Goal: Task Accomplishment & Management: Use online tool/utility

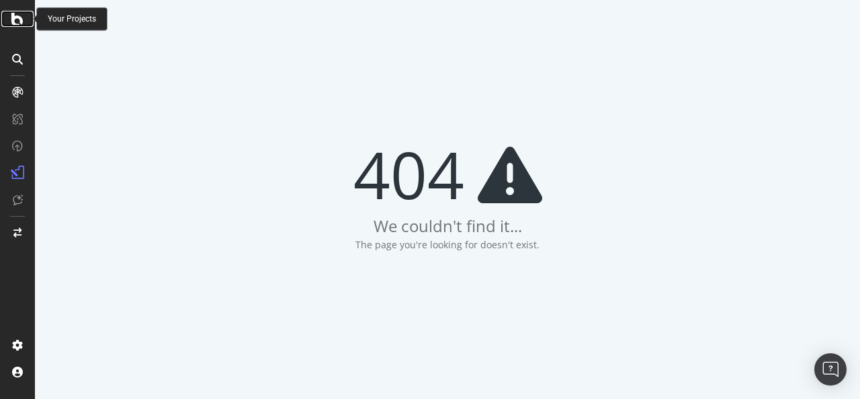
click at [20, 21] on icon at bounding box center [17, 19] width 12 height 16
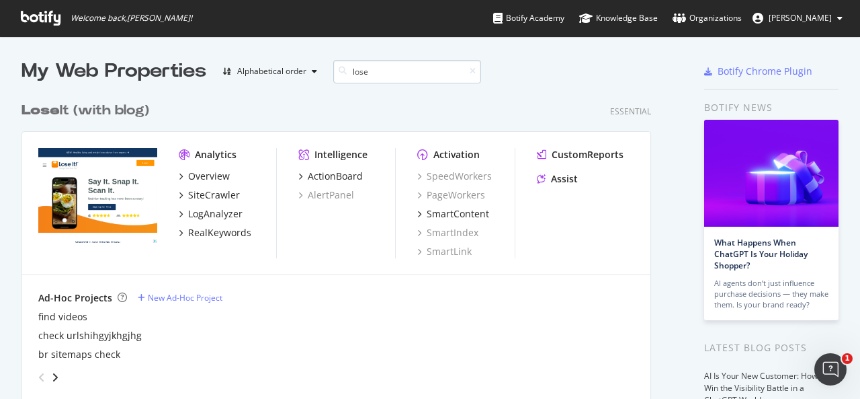
drag, startPoint x: 393, startPoint y: 73, endPoint x: 379, endPoint y: 73, distance: 13.4
click at [379, 73] on input "lose" at bounding box center [407, 72] width 148 height 24
type input "lose"
click at [197, 177] on div "Overview" at bounding box center [209, 175] width 42 height 13
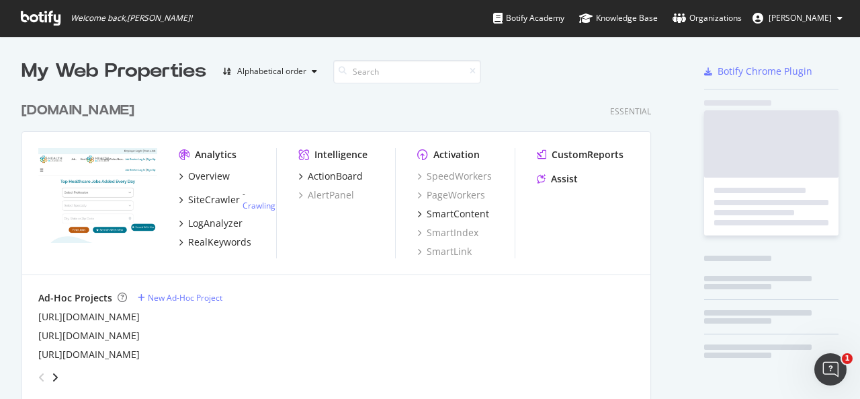
scroll to position [388, 839]
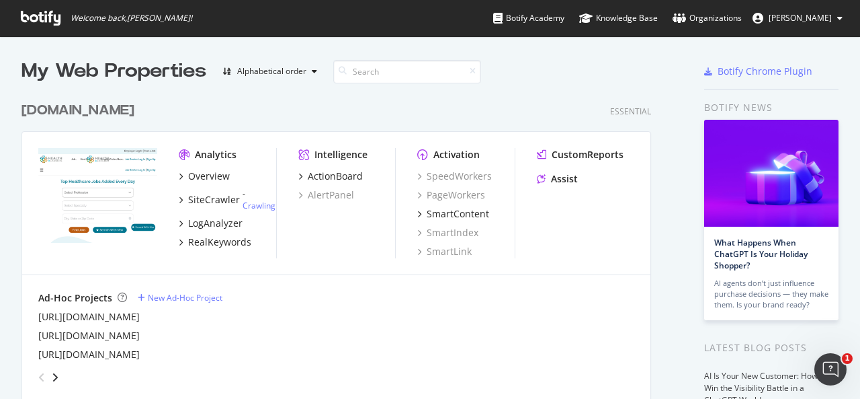
click at [558, 270] on div "Analytics Overview SiteCrawler - Crawling LogAnalyzer RealKeywords Intelligence…" at bounding box center [336, 203] width 628 height 143
click at [195, 202] on div "SiteCrawler" at bounding box center [214, 199] width 52 height 13
click at [184, 196] on div "SiteCrawler - Crawling" at bounding box center [227, 199] width 97 height 23
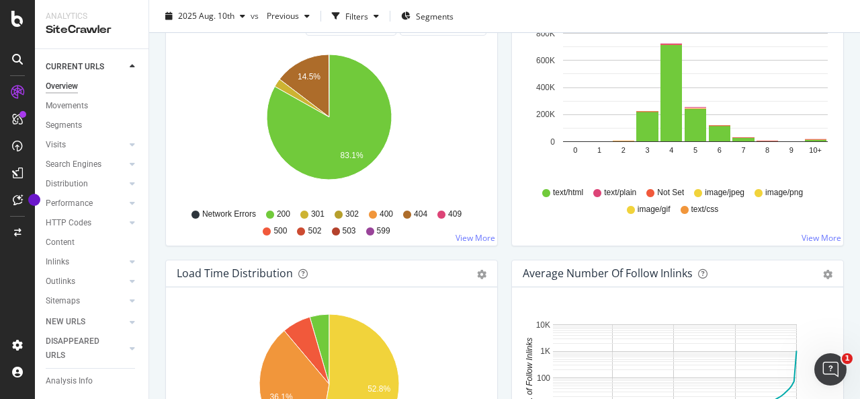
scroll to position [1192, 0]
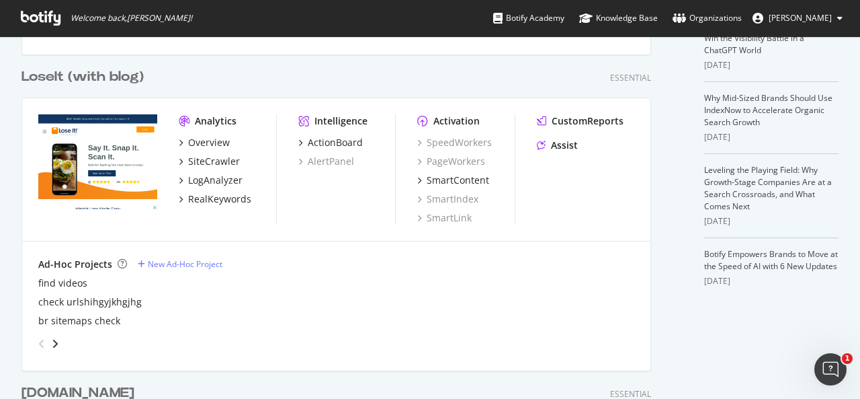
scroll to position [360, 0]
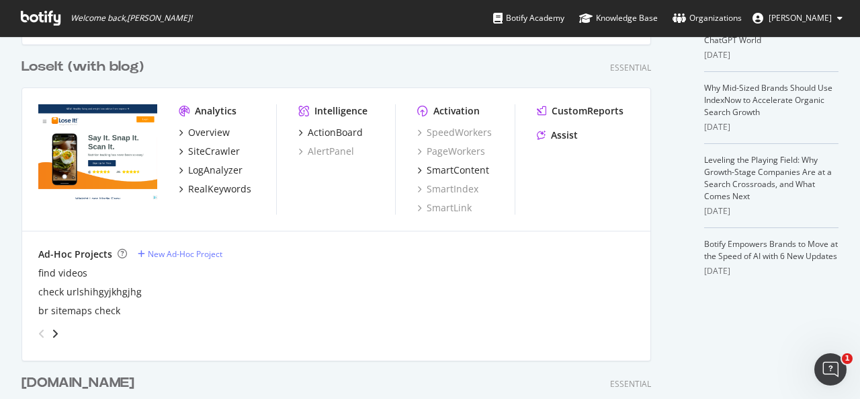
click at [84, 65] on div "LoseIt (with blog)" at bounding box center [83, 66] width 122 height 19
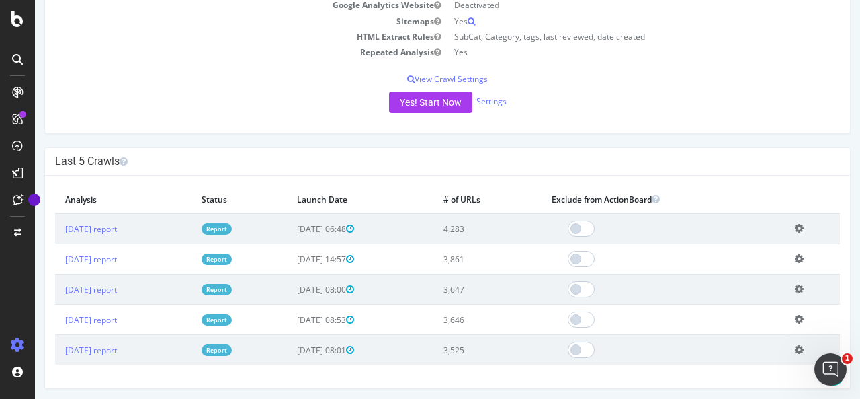
scroll to position [249, 0]
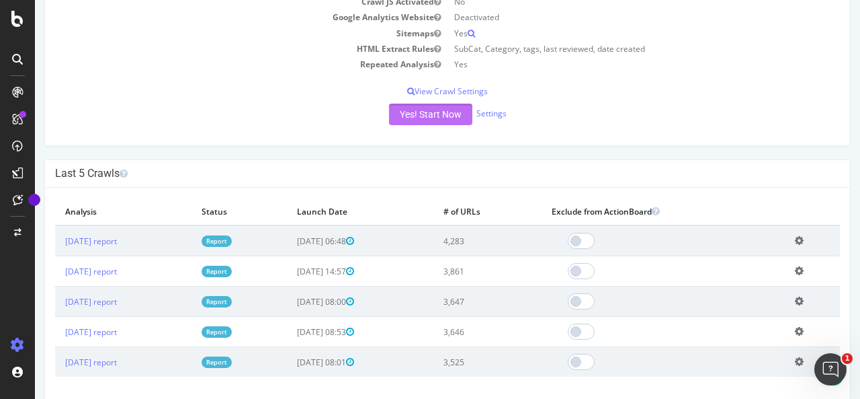
click at [422, 112] on button "Yes! Start Now" at bounding box center [430, 115] width 83 height 22
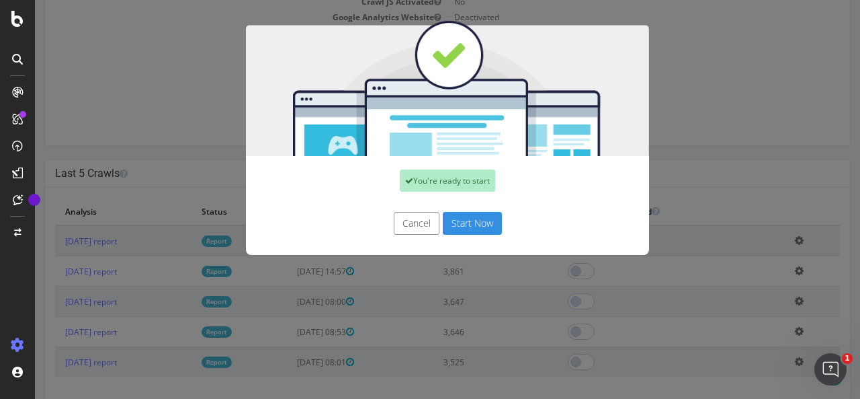
click at [473, 223] on button "Start Now" at bounding box center [472, 223] width 59 height 23
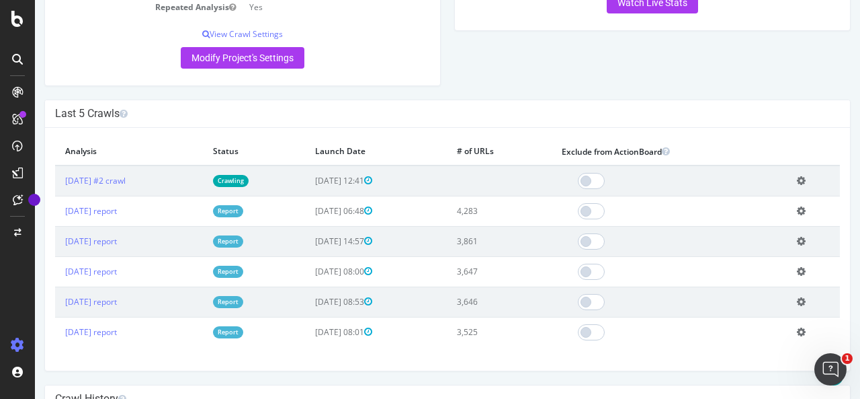
scroll to position [353, 0]
